Goal: Task Accomplishment & Management: Use online tool/utility

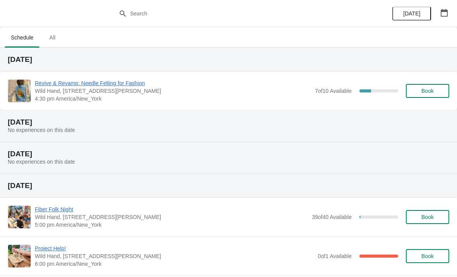
click at [129, 87] on span "Revive & Revamp: Needle Felting for Fashion" at bounding box center [173, 83] width 276 height 8
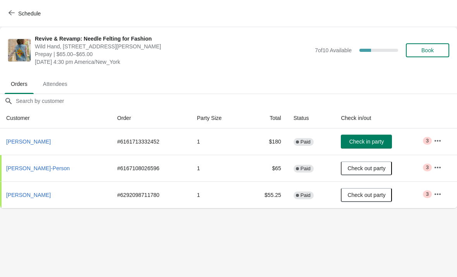
click at [42, 146] on button "[PERSON_NAME]" at bounding box center [28, 142] width 51 height 14
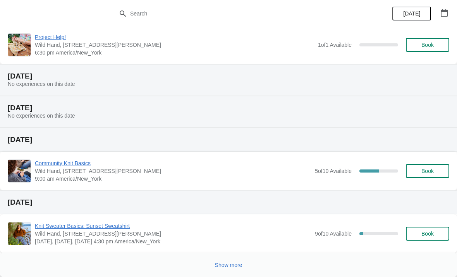
scroll to position [251, 0]
click at [92, 224] on span "Knit Sweater Basics: Sunset Sweatshirt" at bounding box center [173, 226] width 276 height 8
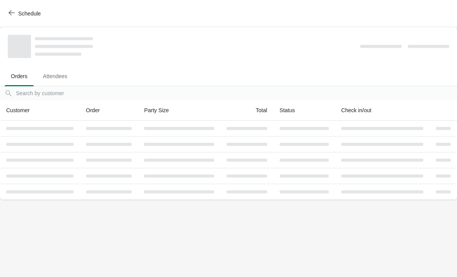
scroll to position [0, 0]
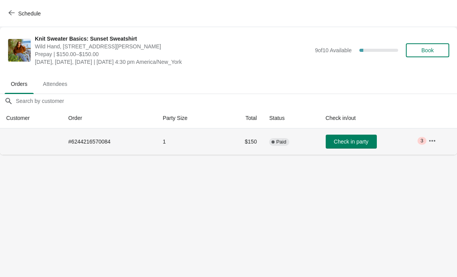
click at [100, 141] on td "# 6244216570084" at bounding box center [109, 142] width 95 height 26
click at [11, 12] on icon "button" at bounding box center [12, 13] width 6 height 6
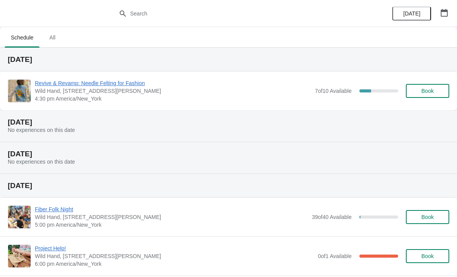
click at [114, 81] on span "Revive & Revamp: Needle Felting for Fashion" at bounding box center [173, 83] width 276 height 8
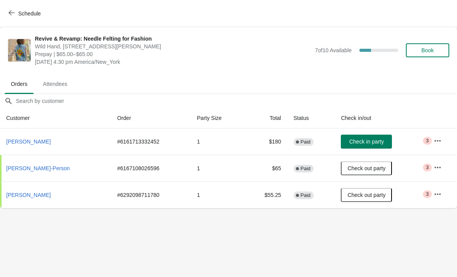
click at [18, 12] on span "Schedule" at bounding box center [29, 13] width 22 height 6
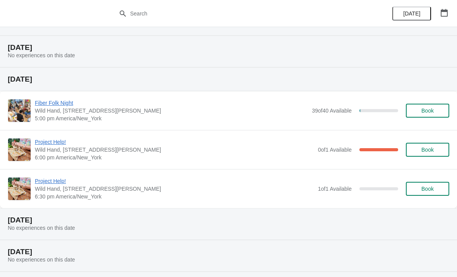
scroll to position [27, 0]
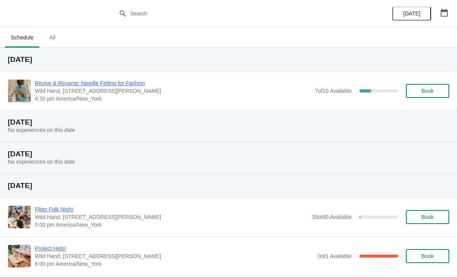
click at [111, 84] on span "Revive & Revamp: Needle Felting for Fashion" at bounding box center [173, 83] width 276 height 8
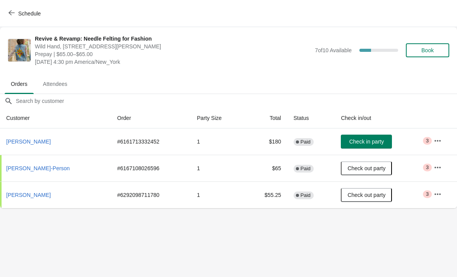
click at [28, 139] on span "[PERSON_NAME]" at bounding box center [28, 142] width 45 height 6
